Goal: Complete application form

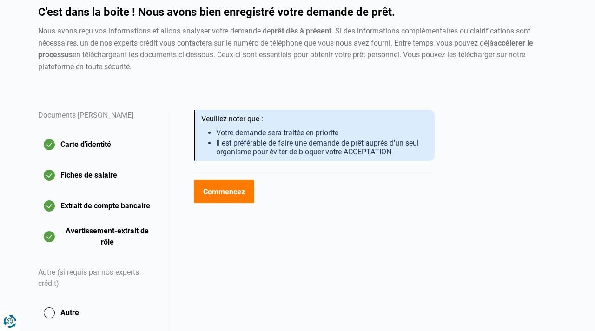
click at [234, 192] on button "Commencez" at bounding box center [224, 191] width 60 height 23
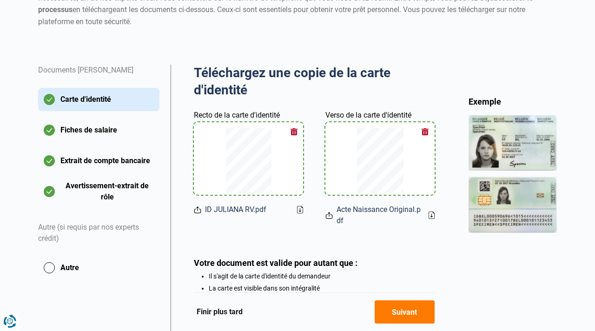
scroll to position [139, 0]
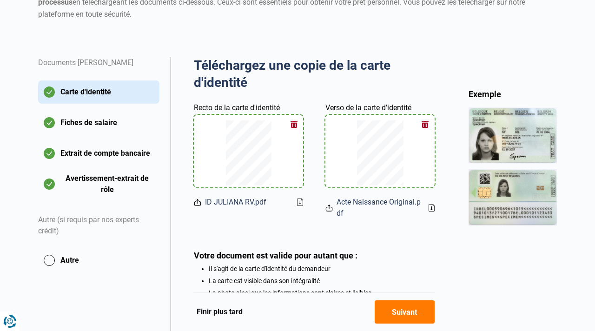
click at [295, 126] on button "button" at bounding box center [294, 124] width 14 height 14
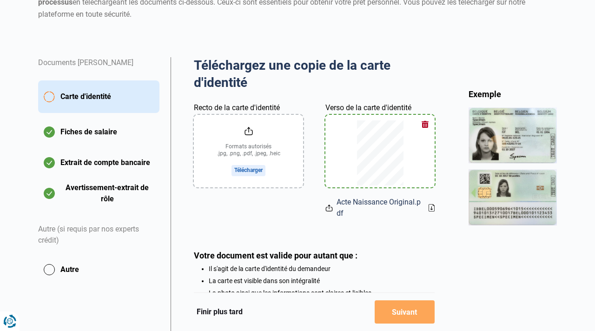
click at [424, 126] on button "button" at bounding box center [425, 124] width 14 height 14
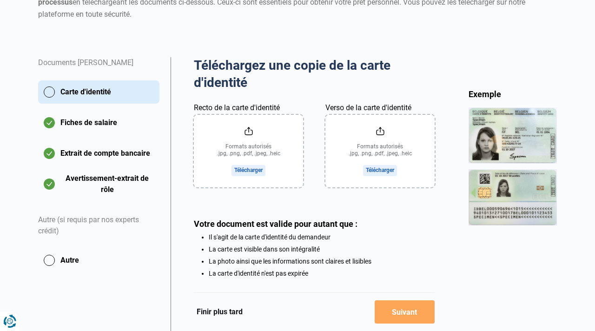
click at [244, 171] on input "Recto de la carte d'identité" at bounding box center [248, 151] width 109 height 73
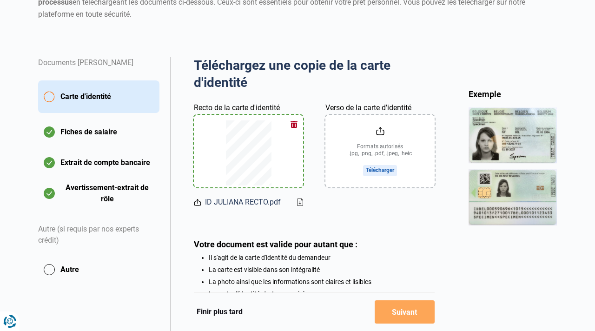
click at [383, 172] on input "Verso de la carte d'identité" at bounding box center [379, 151] width 109 height 73
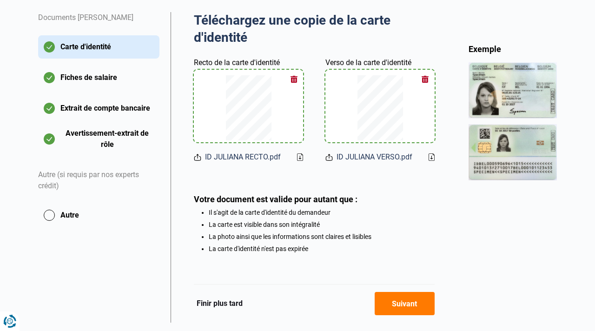
scroll to position [208, 0]
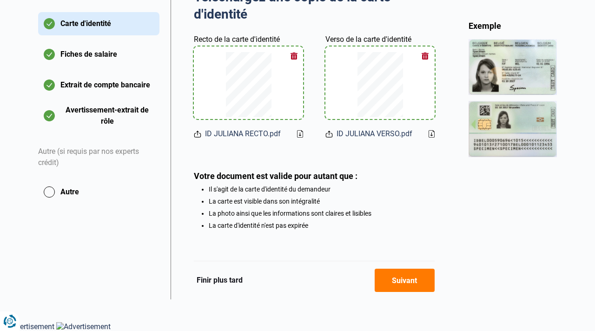
click at [405, 282] on button "Suivant" at bounding box center [405, 280] width 60 height 23
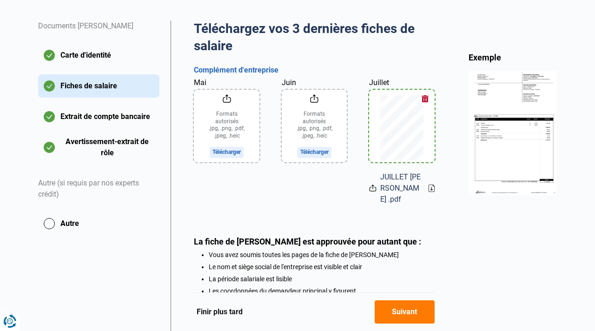
scroll to position [179, 0]
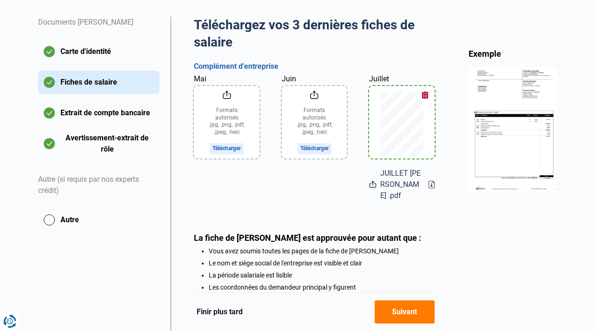
click at [237, 152] on input "Mai" at bounding box center [227, 122] width 66 height 73
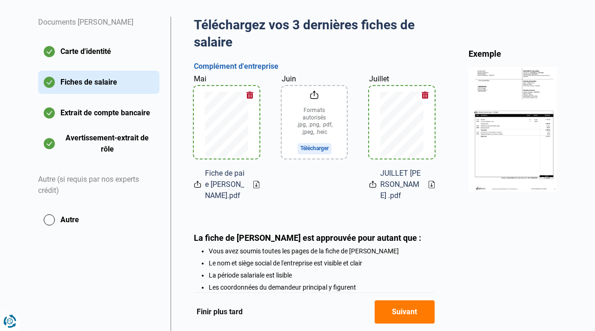
click at [317, 147] on input "Juin" at bounding box center [315, 122] width 66 height 73
type input "C:\fakepath\Fiche de paie Setimio.pdf"
click at [335, 185] on div "Fichier déjà téléchargé" at bounding box center [315, 179] width 66 height 22
click at [391, 320] on button "Suivant" at bounding box center [405, 311] width 60 height 23
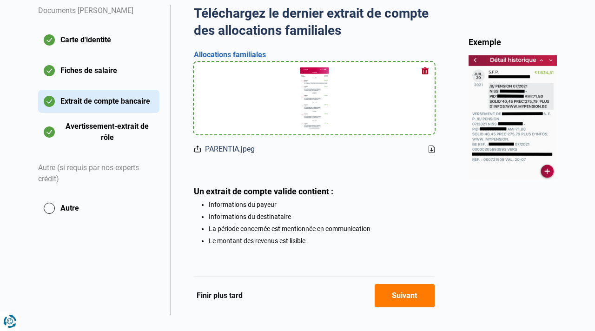
scroll to position [207, 0]
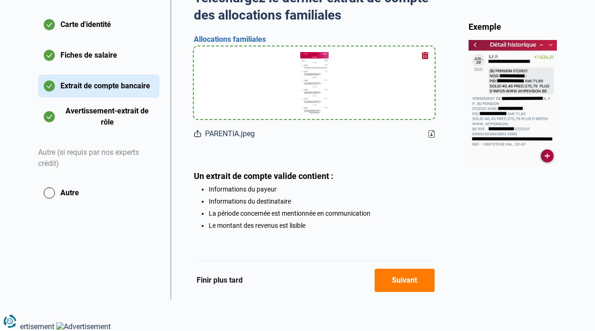
click at [408, 288] on button "Suivant" at bounding box center [405, 280] width 60 height 23
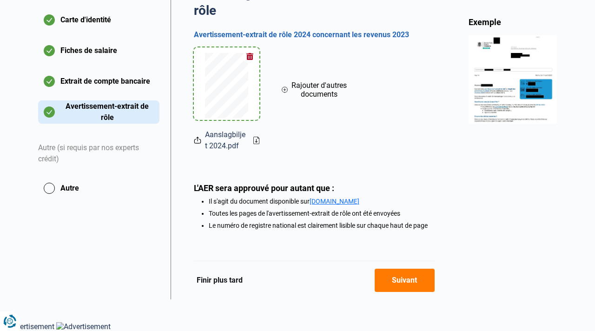
click at [400, 283] on button "Suivant" at bounding box center [405, 280] width 60 height 23
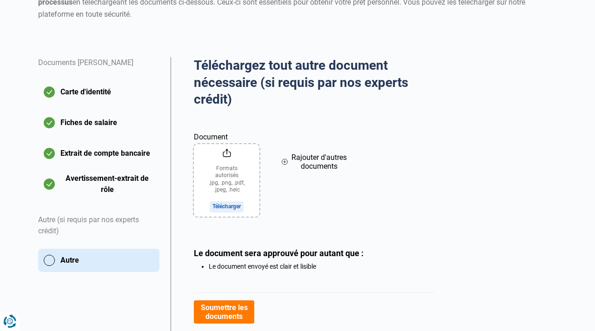
scroll to position [141, 0]
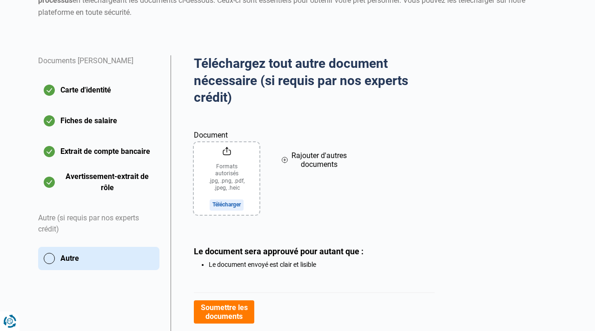
click at [49, 185] on button "Avertissement-extrait de rôle" at bounding box center [98, 182] width 121 height 23
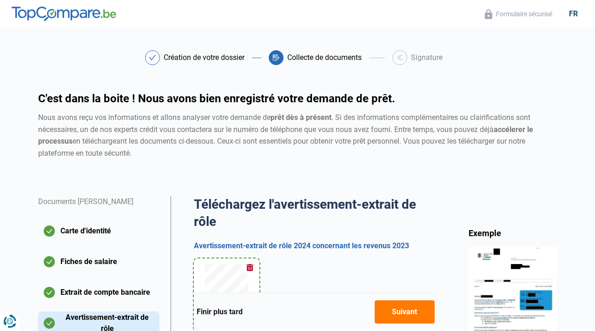
click at [249, 268] on button "button" at bounding box center [250, 268] width 14 height 14
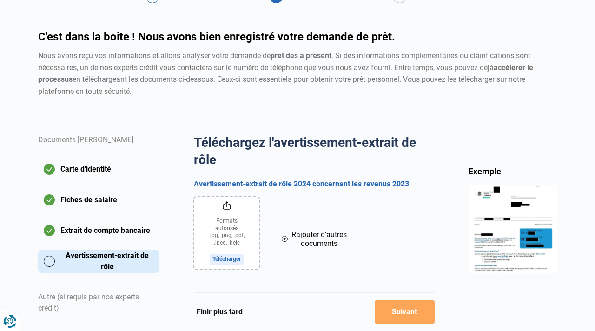
scroll to position [63, 0]
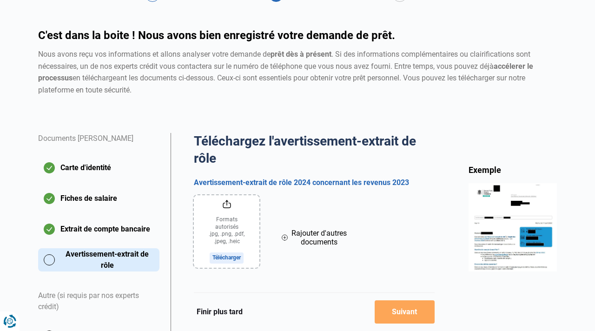
click at [229, 259] on input "file" at bounding box center [226, 231] width 65 height 73
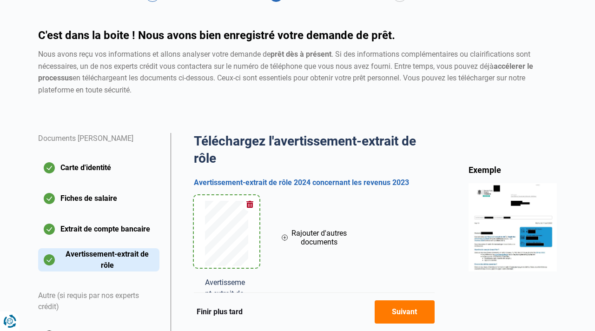
click at [287, 238] on icon at bounding box center [285, 238] width 6 height 6
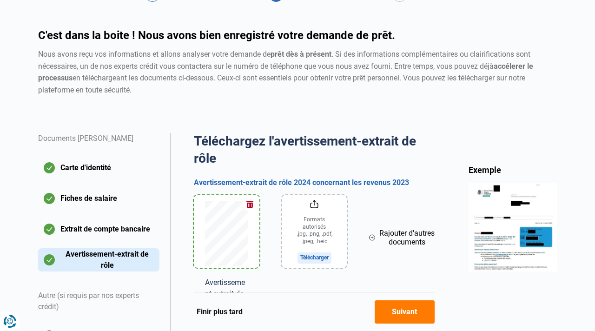
click at [312, 261] on input "file" at bounding box center [314, 231] width 65 height 73
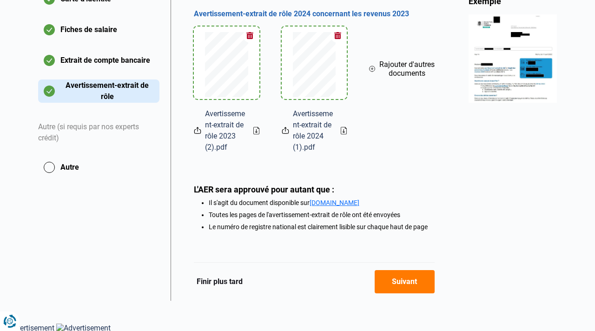
scroll to position [233, 0]
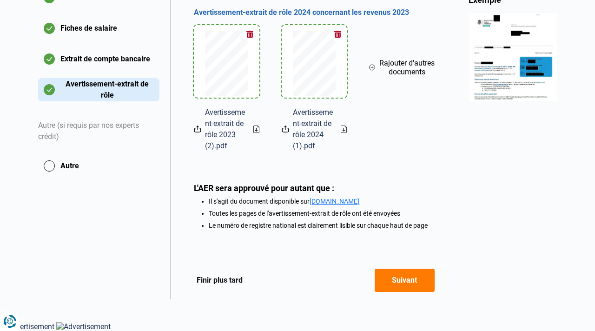
click at [414, 279] on button "Suivant" at bounding box center [405, 280] width 60 height 23
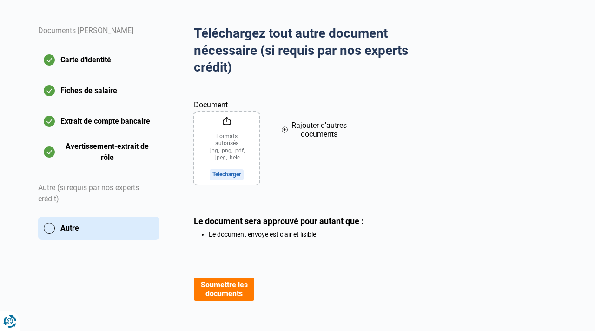
scroll to position [179, 0]
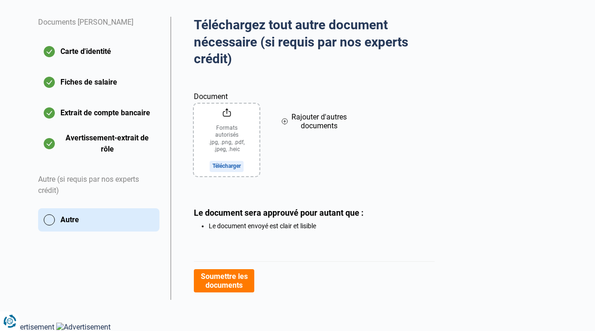
click at [240, 278] on button "Soumettre les documents" at bounding box center [224, 280] width 60 height 23
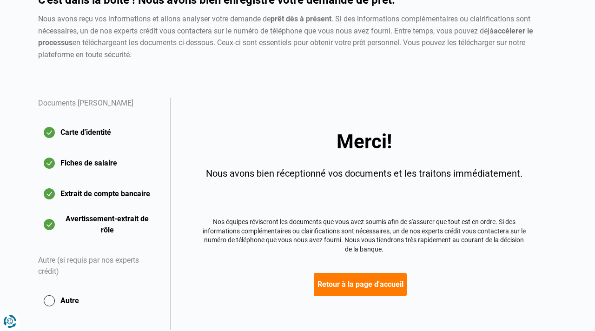
scroll to position [129, 0]
